Goal: Navigation & Orientation: Understand site structure

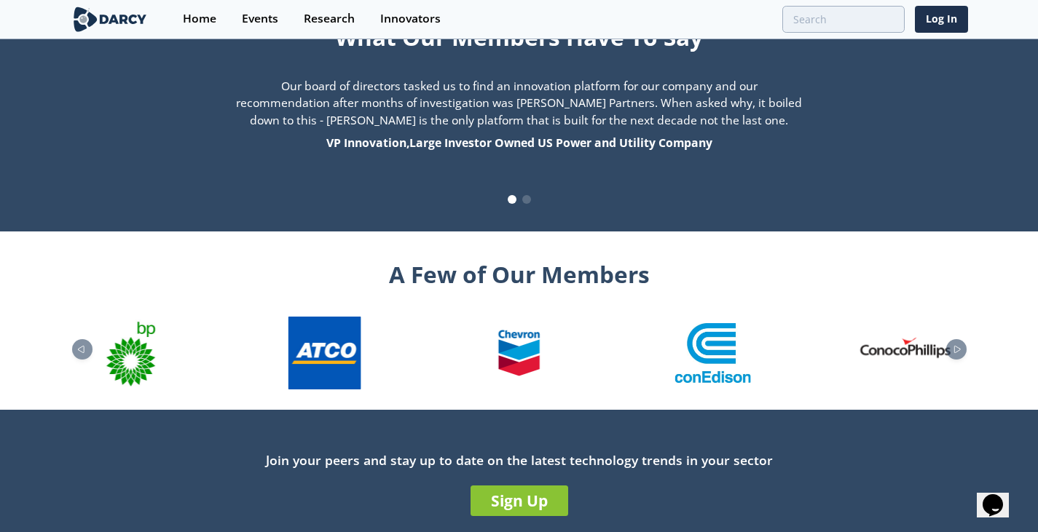
scroll to position [1555, 0]
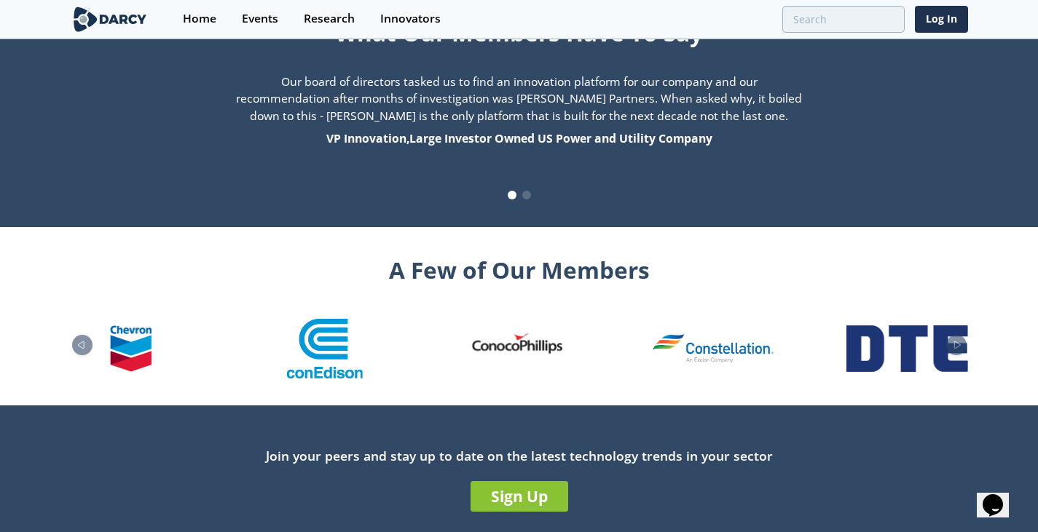
click at [874, 326] on img "13 / 26" at bounding box center [906, 349] width 121 height 47
click at [961, 341] on icon "Next slide" at bounding box center [956, 345] width 17 height 8
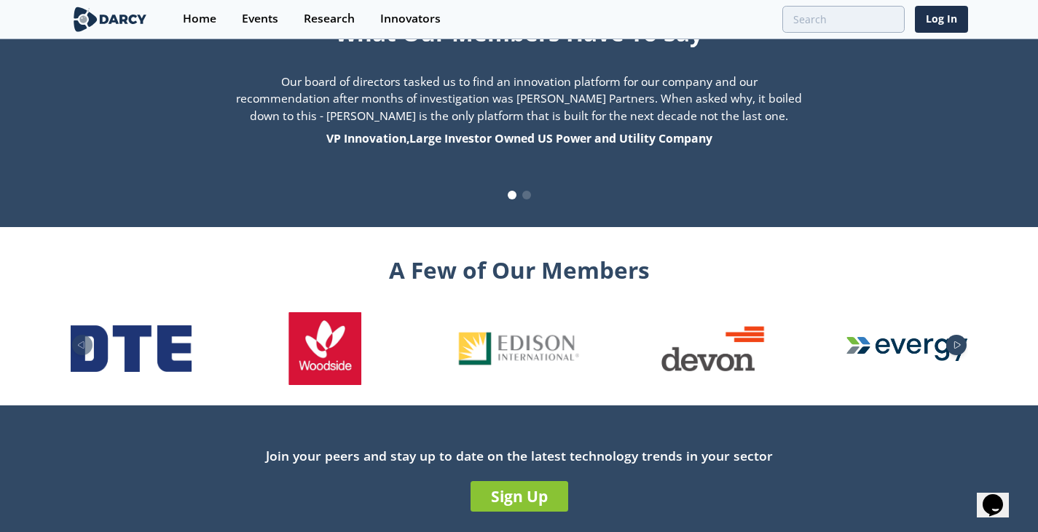
click at [962, 335] on div "Next slide" at bounding box center [956, 345] width 20 height 20
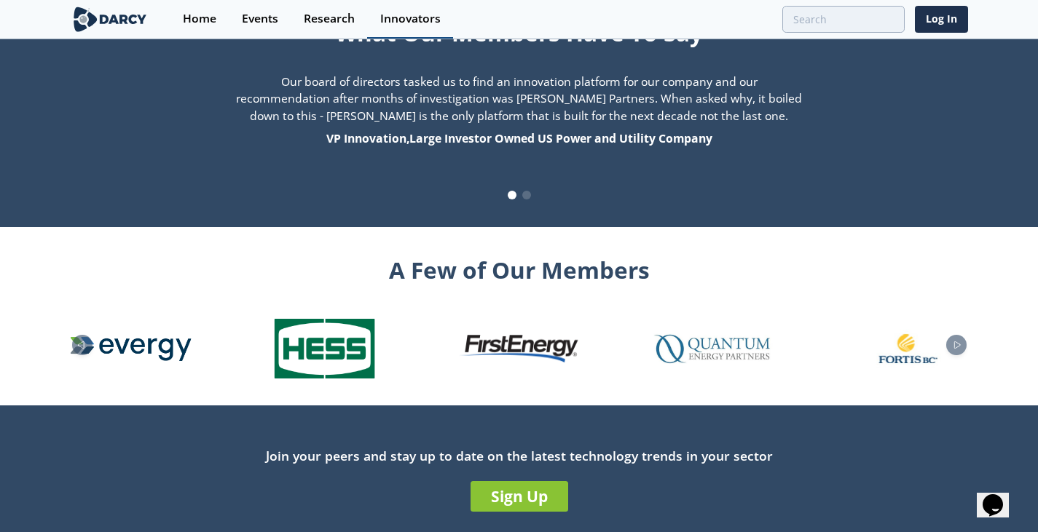
click at [401, 13] on div "Innovators" at bounding box center [410, 19] width 60 height 12
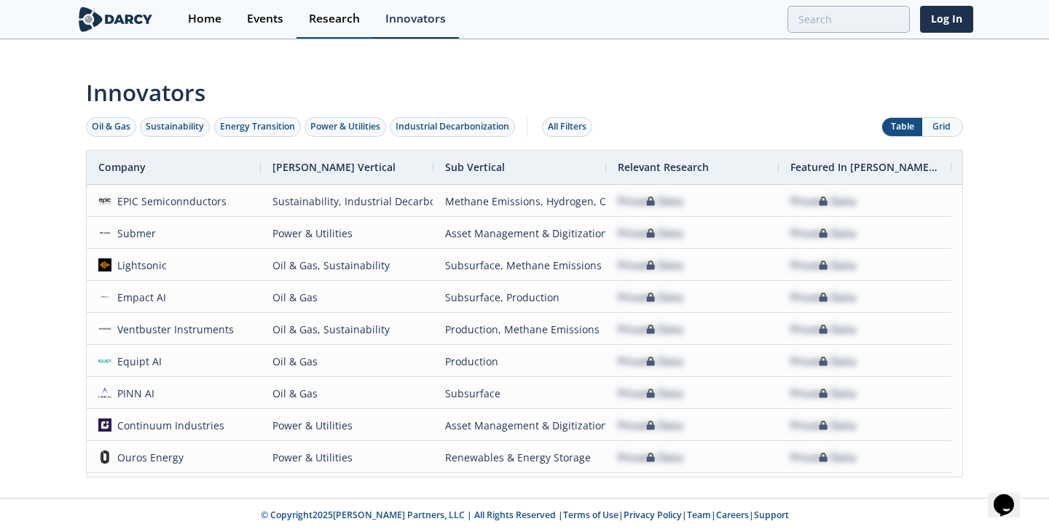
click at [337, 13] on div "Research" at bounding box center [334, 19] width 51 height 12
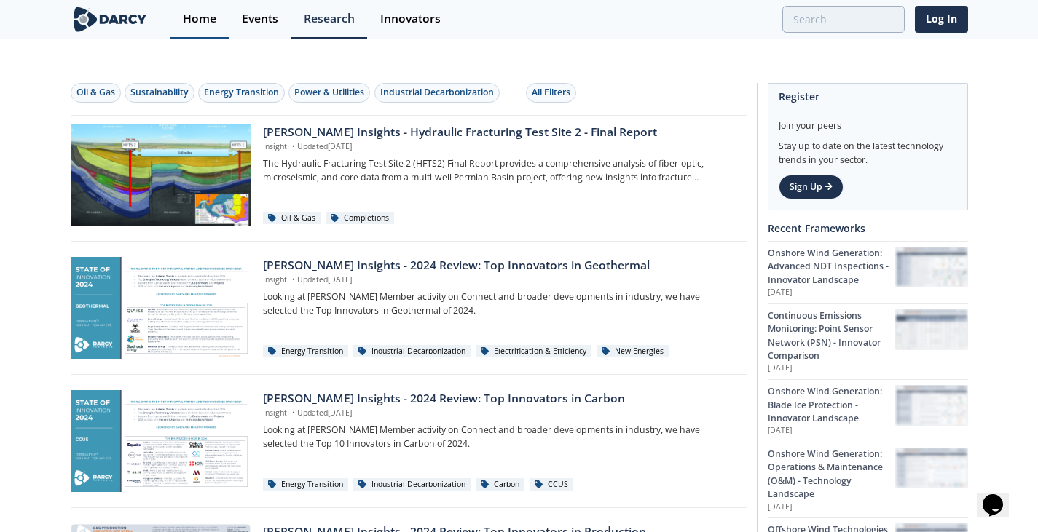
click at [205, 17] on div "Home" at bounding box center [200, 19] width 34 height 12
